Goal: Find specific page/section: Find specific page/section

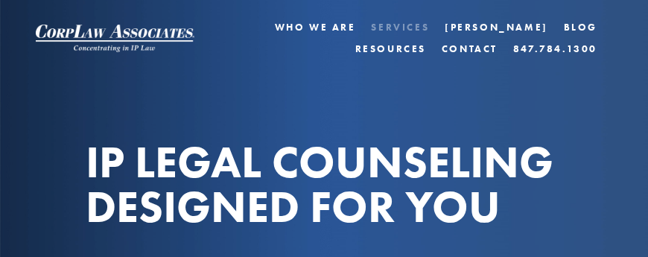
click at [371, 25] on link "Services" at bounding box center [400, 27] width 58 height 22
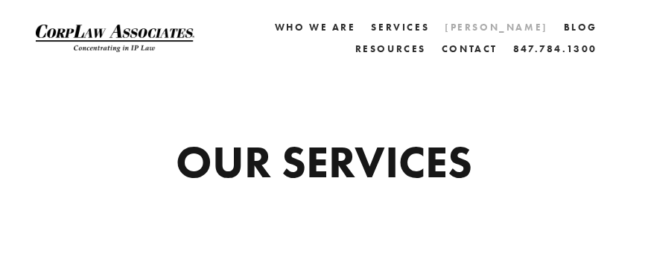
click at [445, 29] on link "[PERSON_NAME]" at bounding box center [497, 27] width 104 height 22
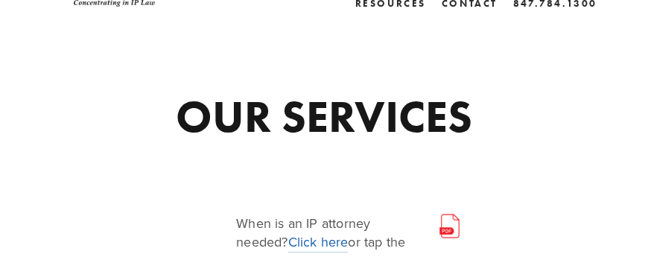
scroll to position [149, 0]
